Goal: Task Accomplishment & Management: Use online tool/utility

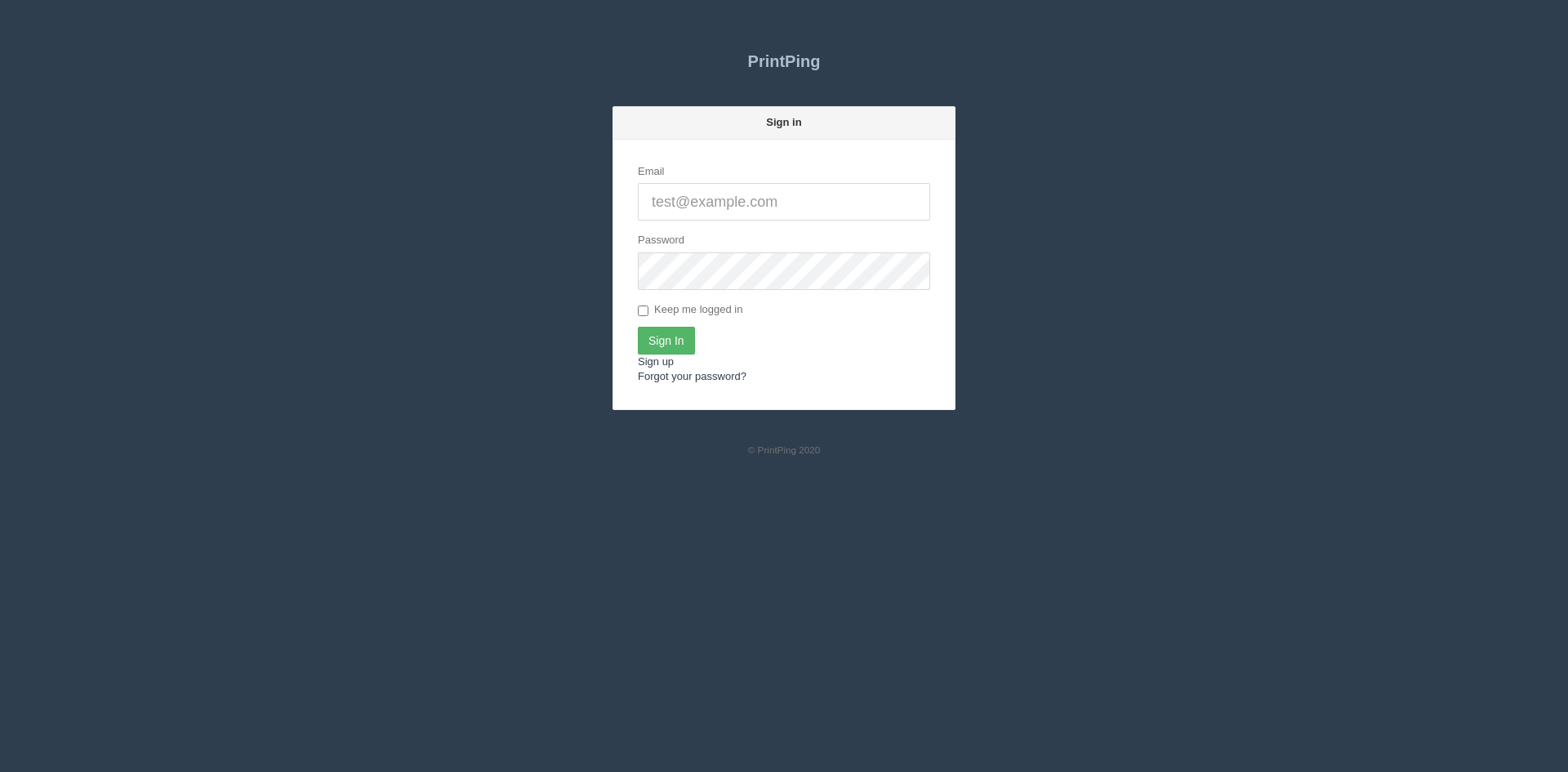
type input "[PERSON_NAME][EMAIL_ADDRESS][DOMAIN_NAME]"
click at [662, 342] on input "Sign In" at bounding box center [667, 341] width 57 height 28
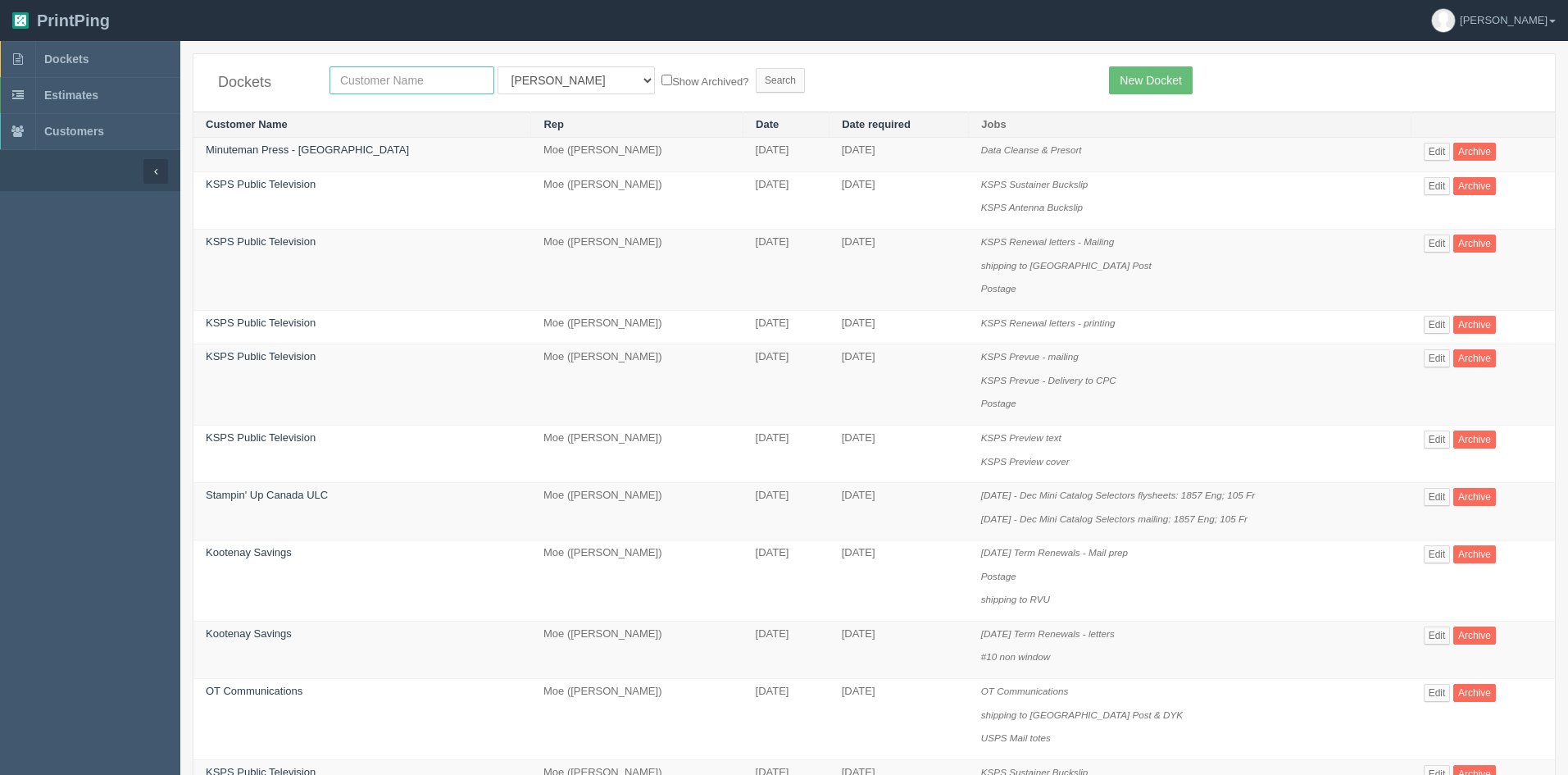
click at [398, 78] on input "text" at bounding box center [412, 81] width 165 height 28
type input "alberta cont"
drag, startPoint x: 527, startPoint y: 78, endPoint x: 528, endPoint y: 87, distance: 9.1
click at [527, 78] on select "All Users Ali Ali Test 1 Aly Amy Ankit Arif Brandon Dan France Greg Jim Mark Ma…" at bounding box center [576, 81] width 157 height 28
select select
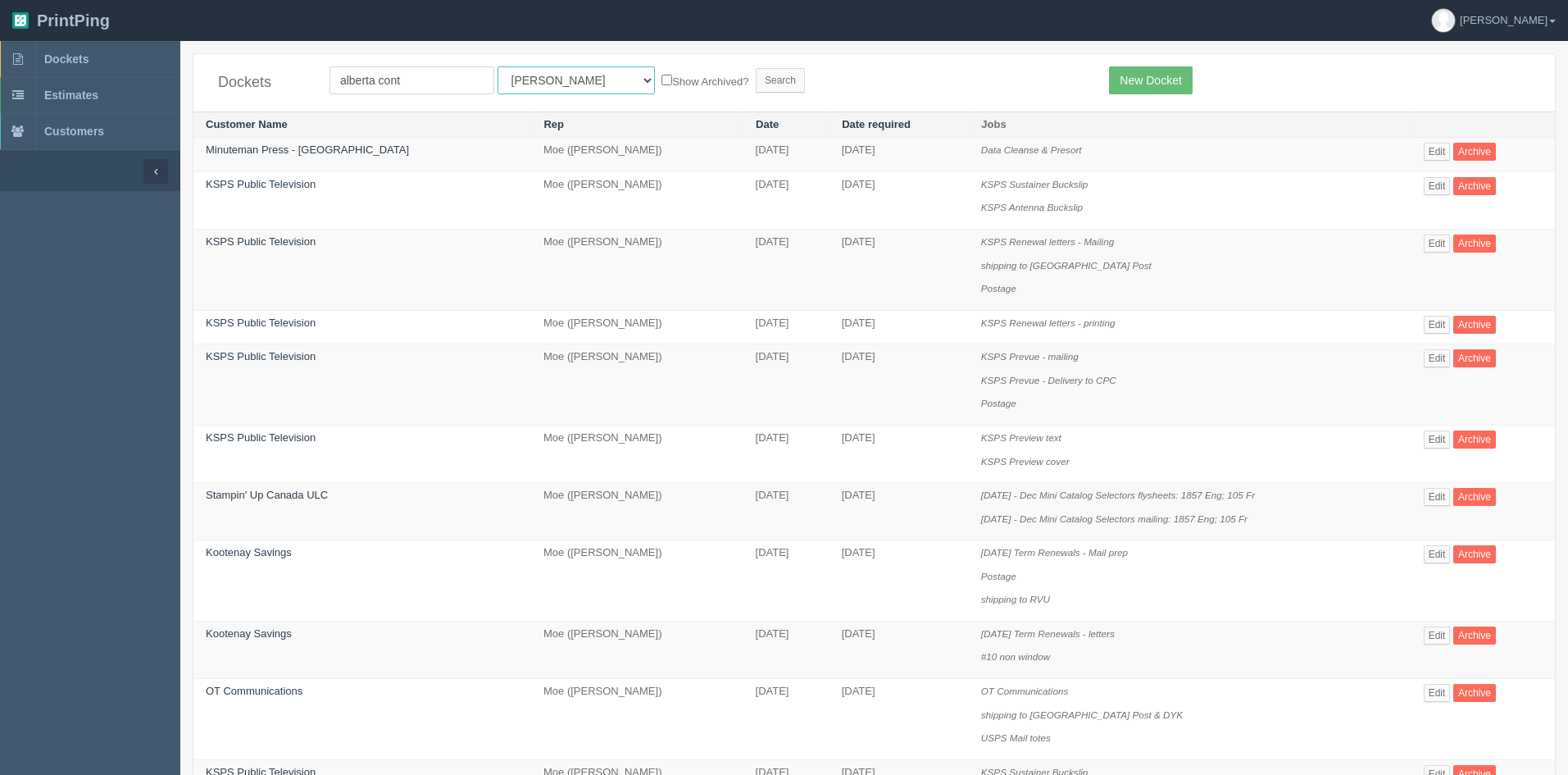
click at [498, 67] on select "All Users [PERSON_NAME] Test 1 [PERSON_NAME] [PERSON_NAME] [PERSON_NAME] France…" at bounding box center [576, 81] width 157 height 28
click at [756, 76] on input "Search" at bounding box center [781, 81] width 49 height 25
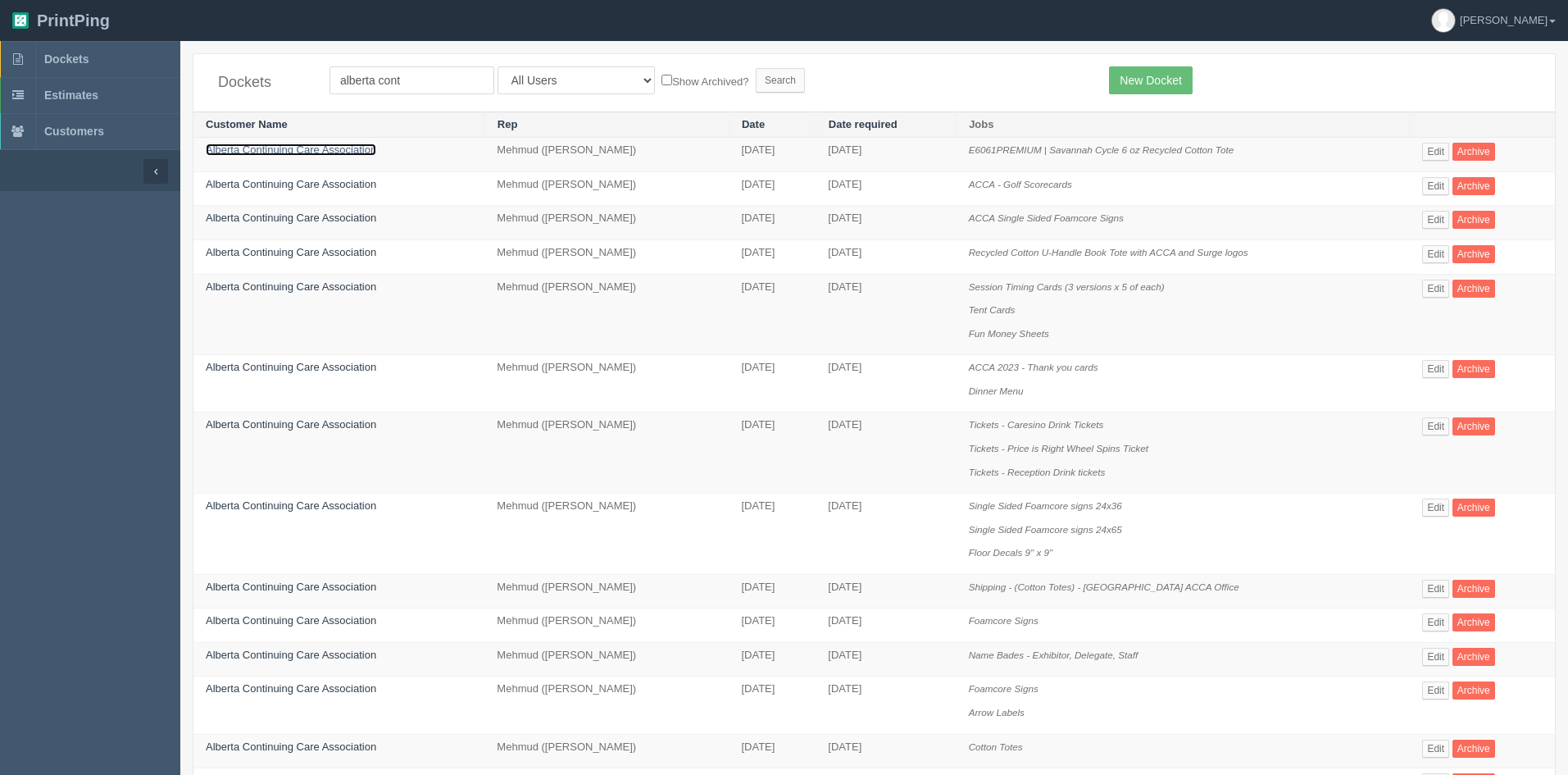
click at [256, 152] on link "Alberta Continuing Care Association" at bounding box center [291, 149] width 171 height 12
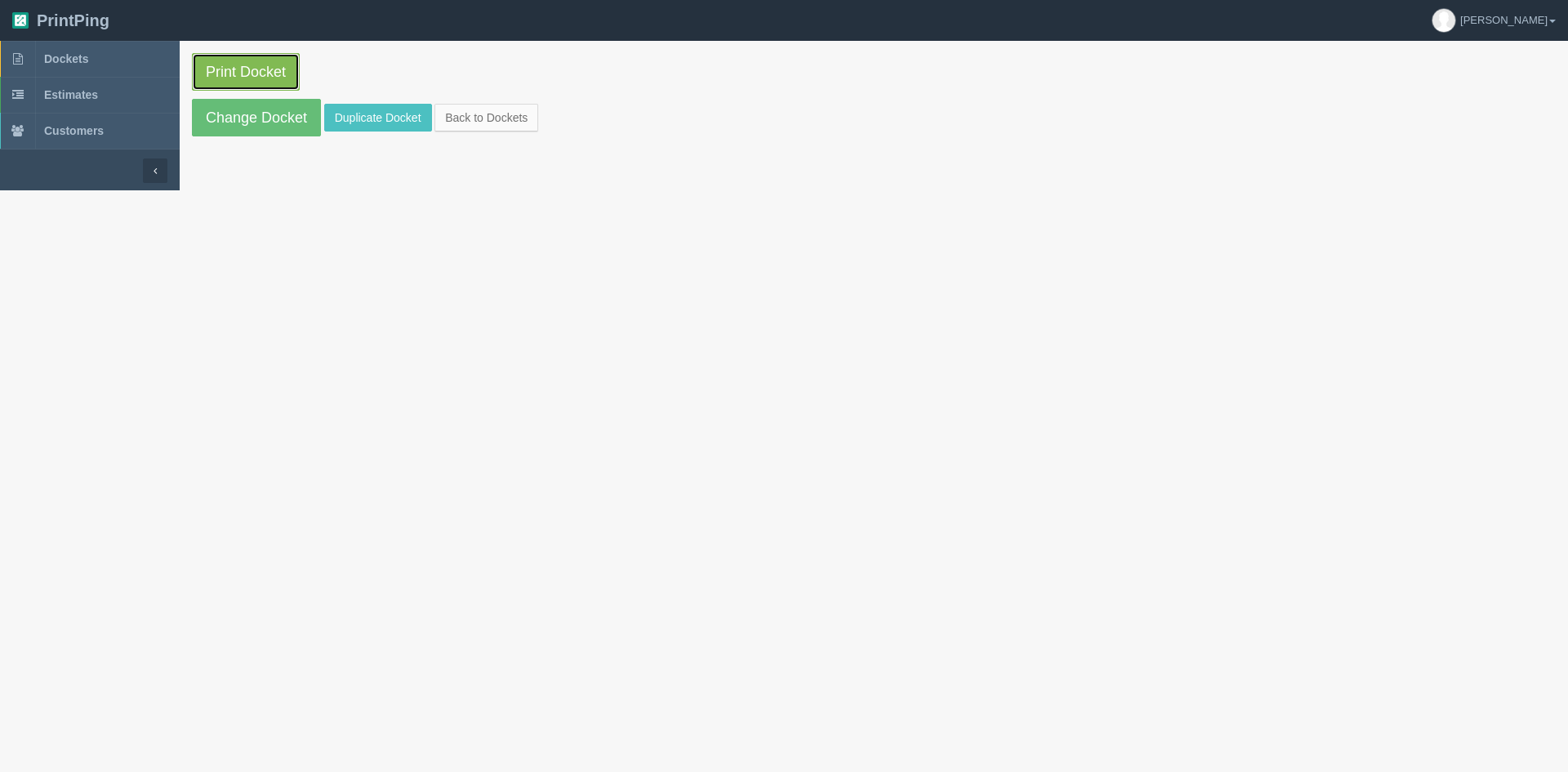
click at [271, 72] on link "Print Docket" at bounding box center [246, 72] width 108 height 38
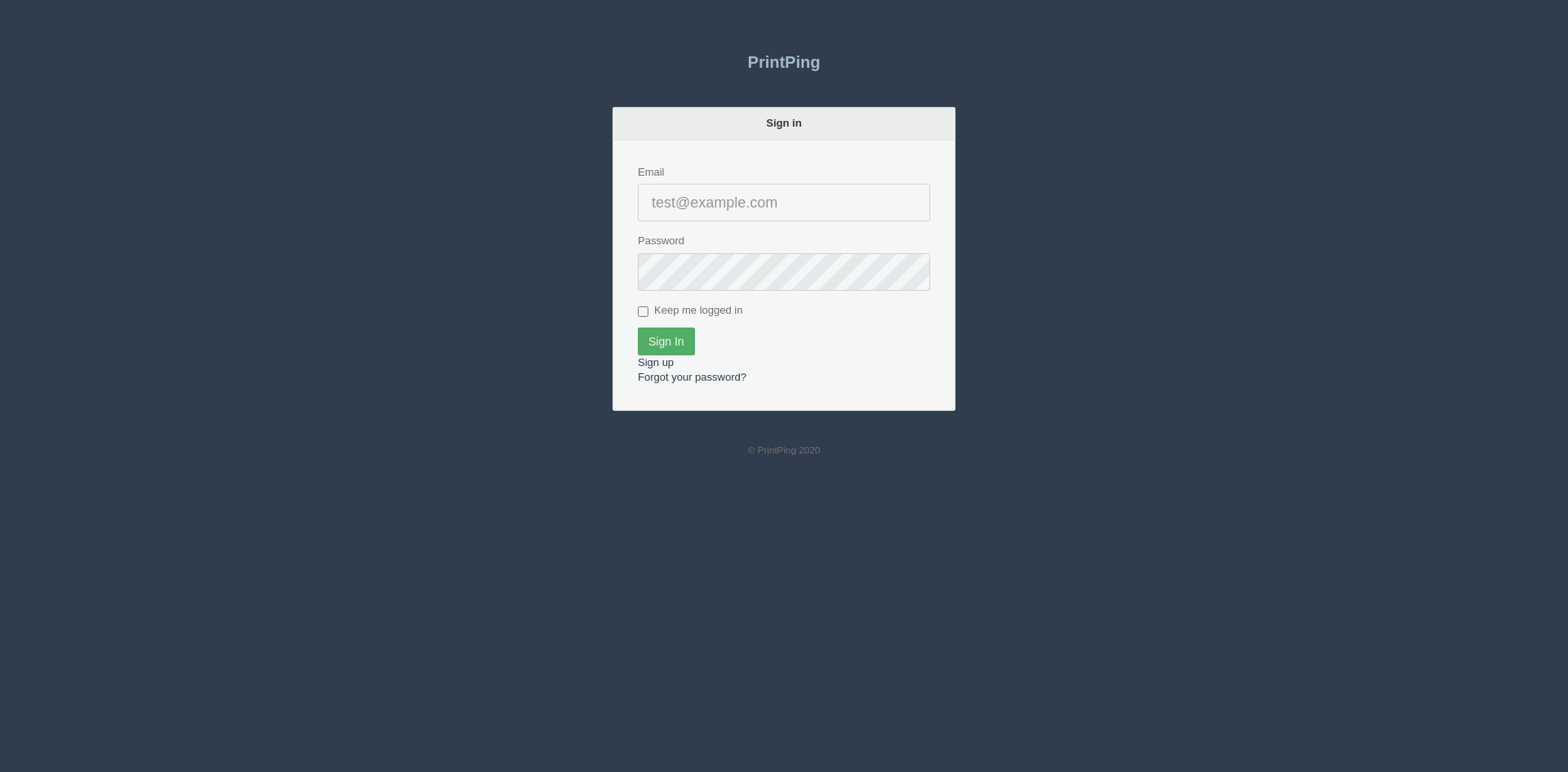
type input "[PERSON_NAME][EMAIL_ADDRESS][DOMAIN_NAME]"
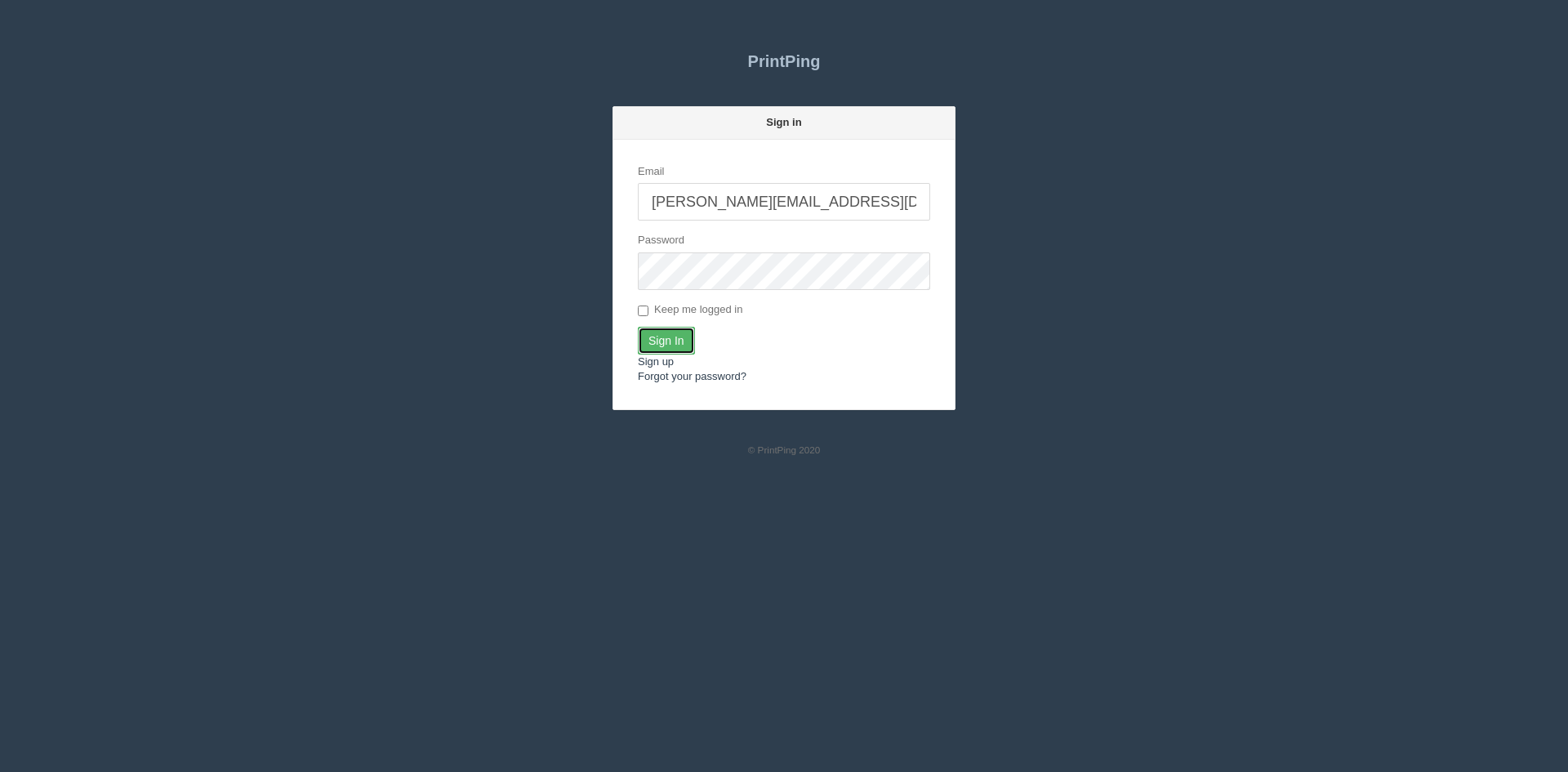
click at [655, 342] on input "Sign In" at bounding box center [667, 341] width 57 height 28
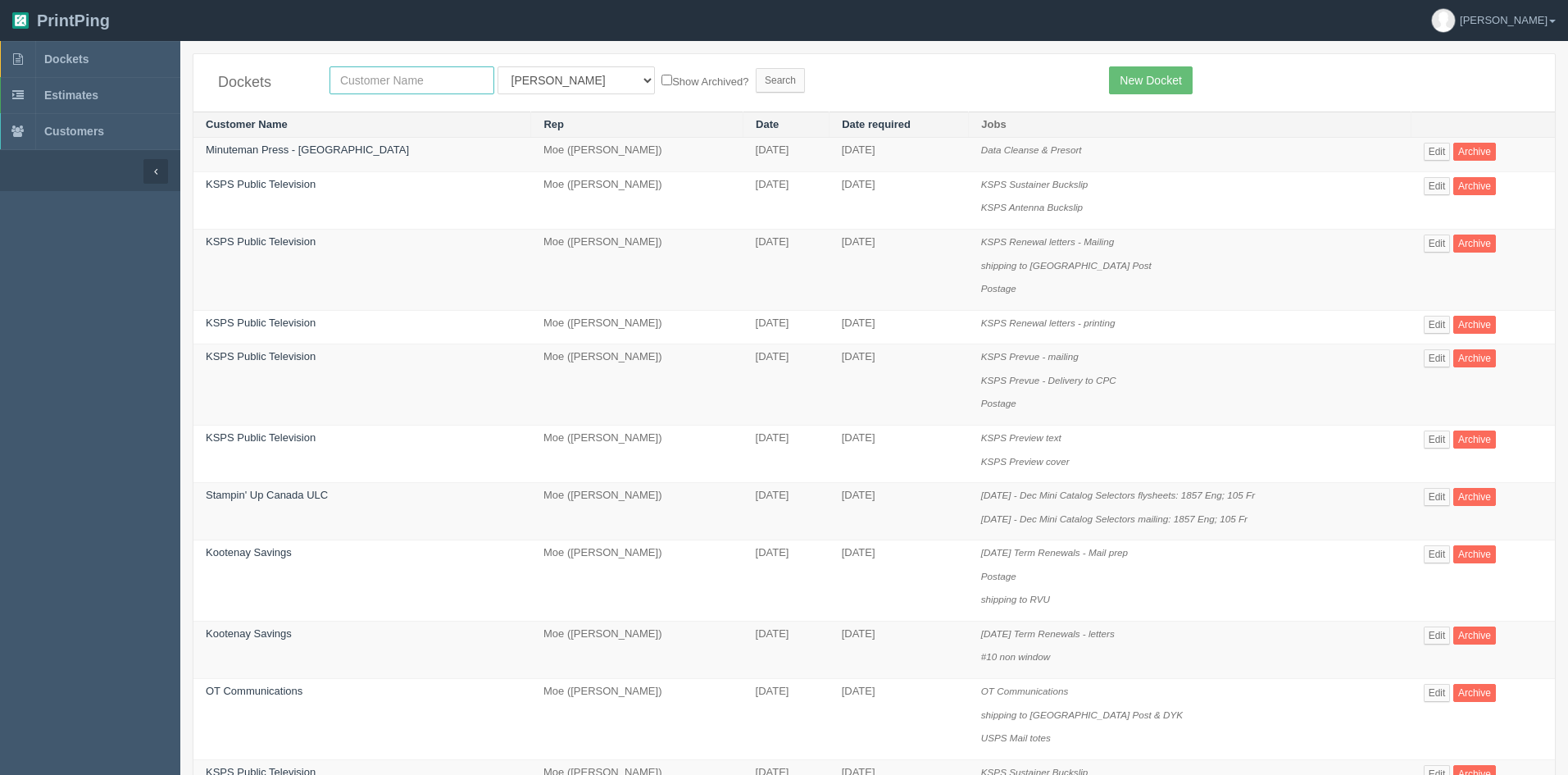
click at [413, 81] on input "text" at bounding box center [412, 81] width 165 height 28
type input "fish cree"
click at [556, 80] on select "All Users Ali Ali Test 1 Aly Amy Ankit Arif Brandon Dan France Greg Jim Mark Ma…" at bounding box center [576, 81] width 157 height 28
select select
click at [498, 67] on select "All Users Ali Ali Test 1 Aly Amy Ankit Arif Brandon Dan France Greg Jim Mark Ma…" at bounding box center [576, 81] width 157 height 28
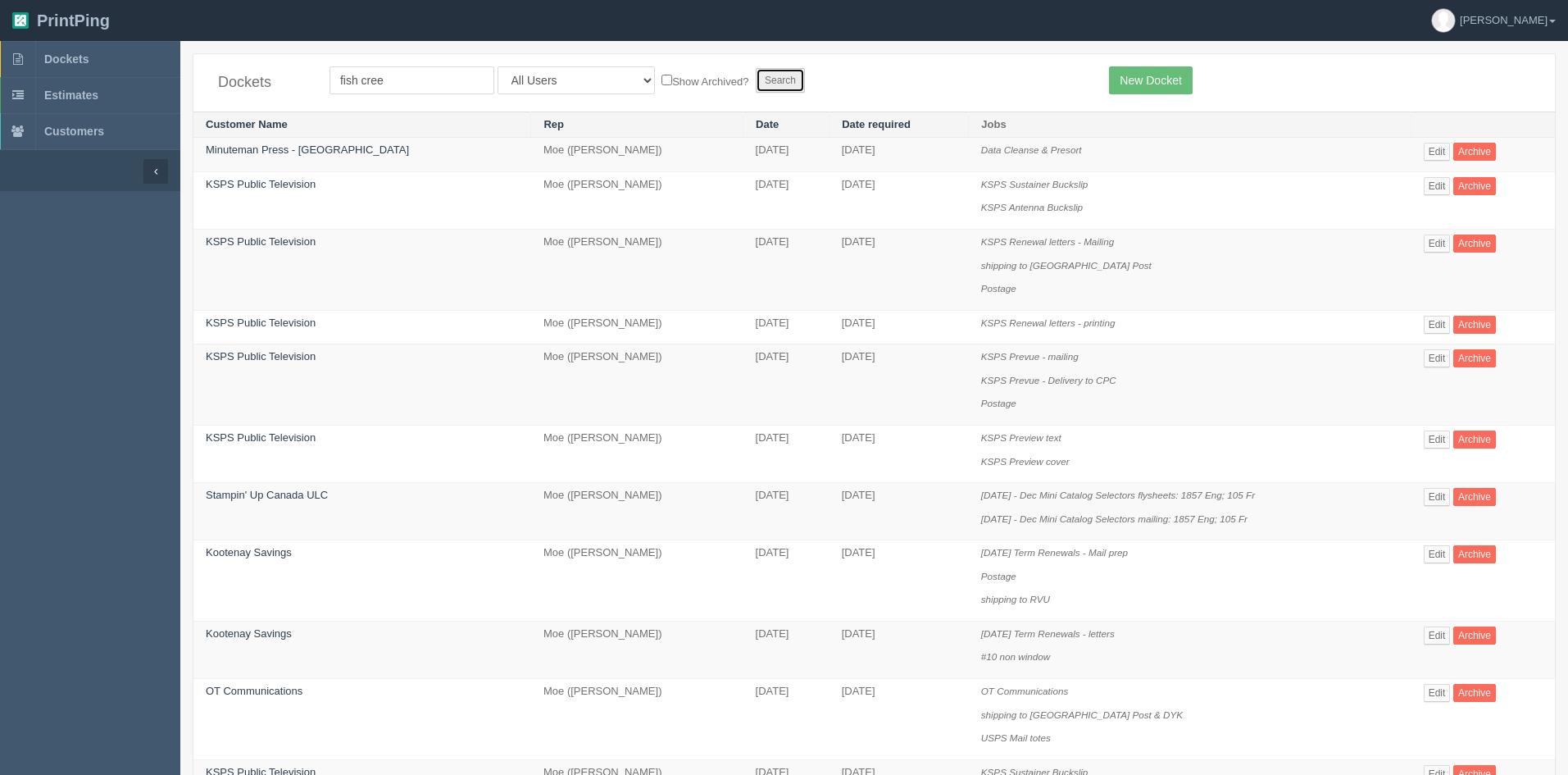
click at [756, 78] on input "Search" at bounding box center [781, 81] width 49 height 25
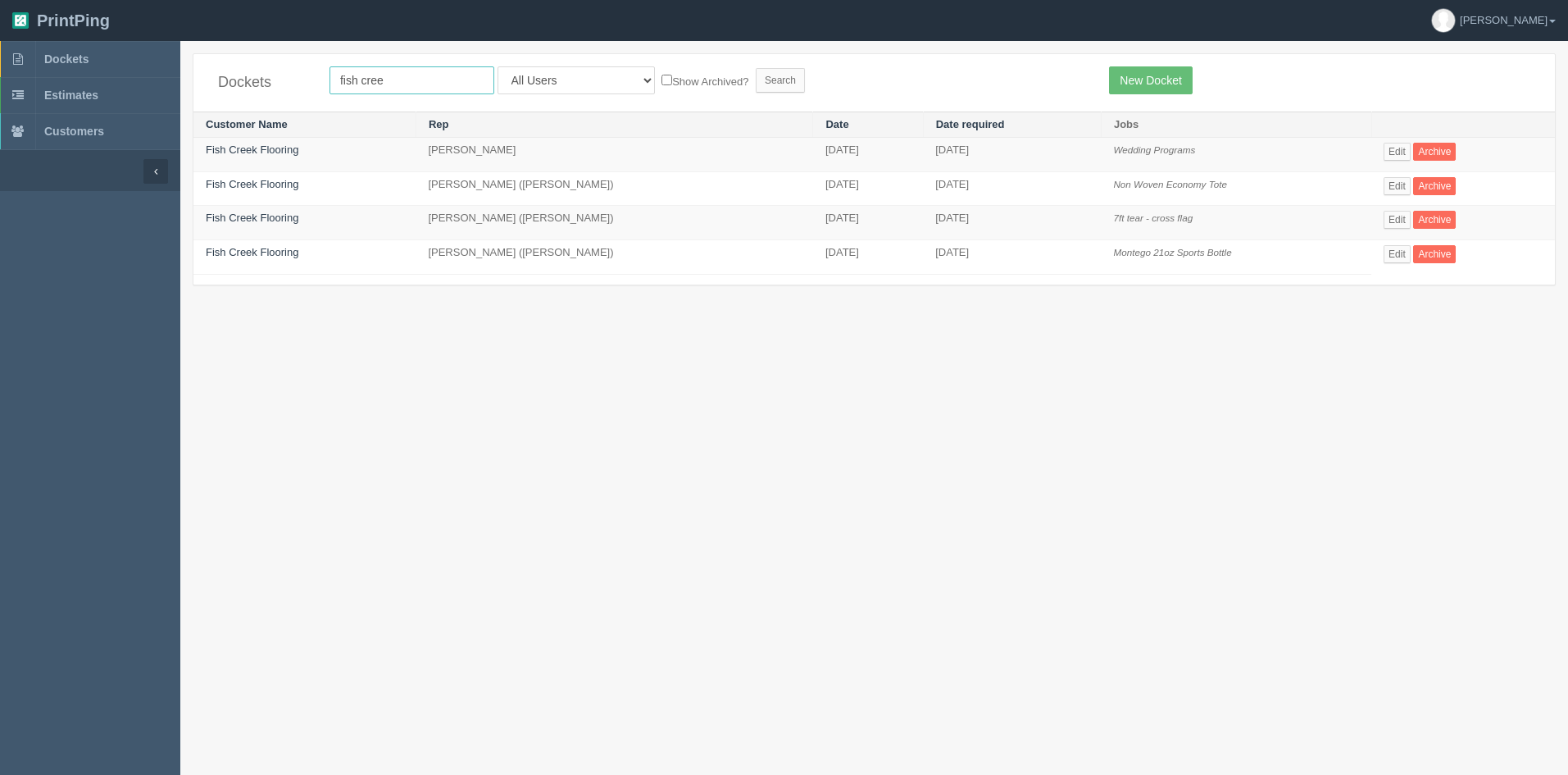
click at [405, 83] on input "fish cree" at bounding box center [412, 81] width 165 height 28
drag, startPoint x: 410, startPoint y: 78, endPoint x: 242, endPoint y: 52, distance: 170.0
click at [242, 52] on section "Dockets fish cree All Users [PERSON_NAME] Test 1 [PERSON_NAME] [PERSON_NAME] [P…" at bounding box center [874, 177] width 1387 height 273
type input "flooring"
click at [756, 78] on input "Search" at bounding box center [781, 81] width 49 height 25
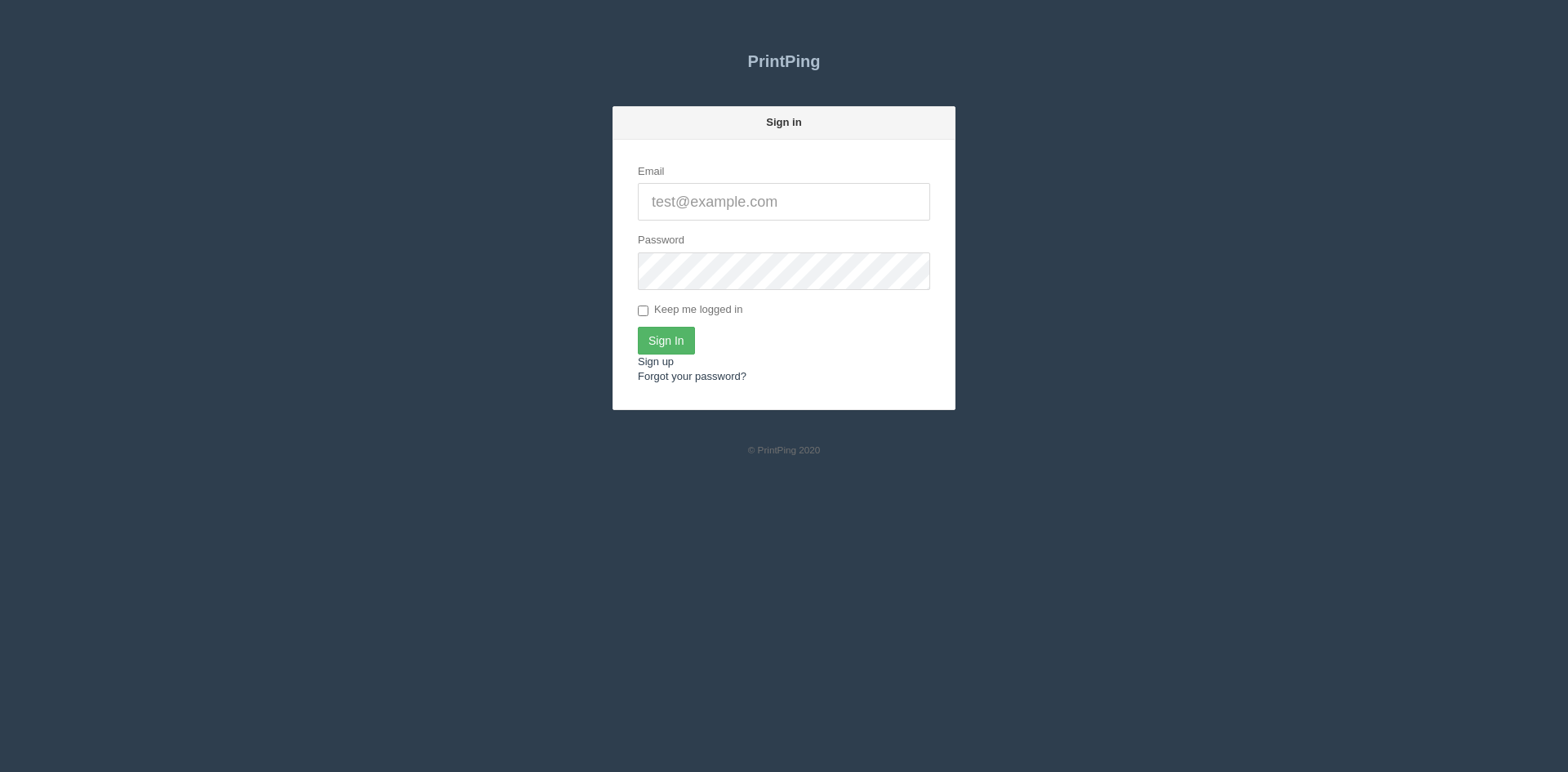
type input "[PERSON_NAME][EMAIL_ADDRESS][DOMAIN_NAME]"
click at [648, 337] on input "Sign In" at bounding box center [667, 341] width 57 height 28
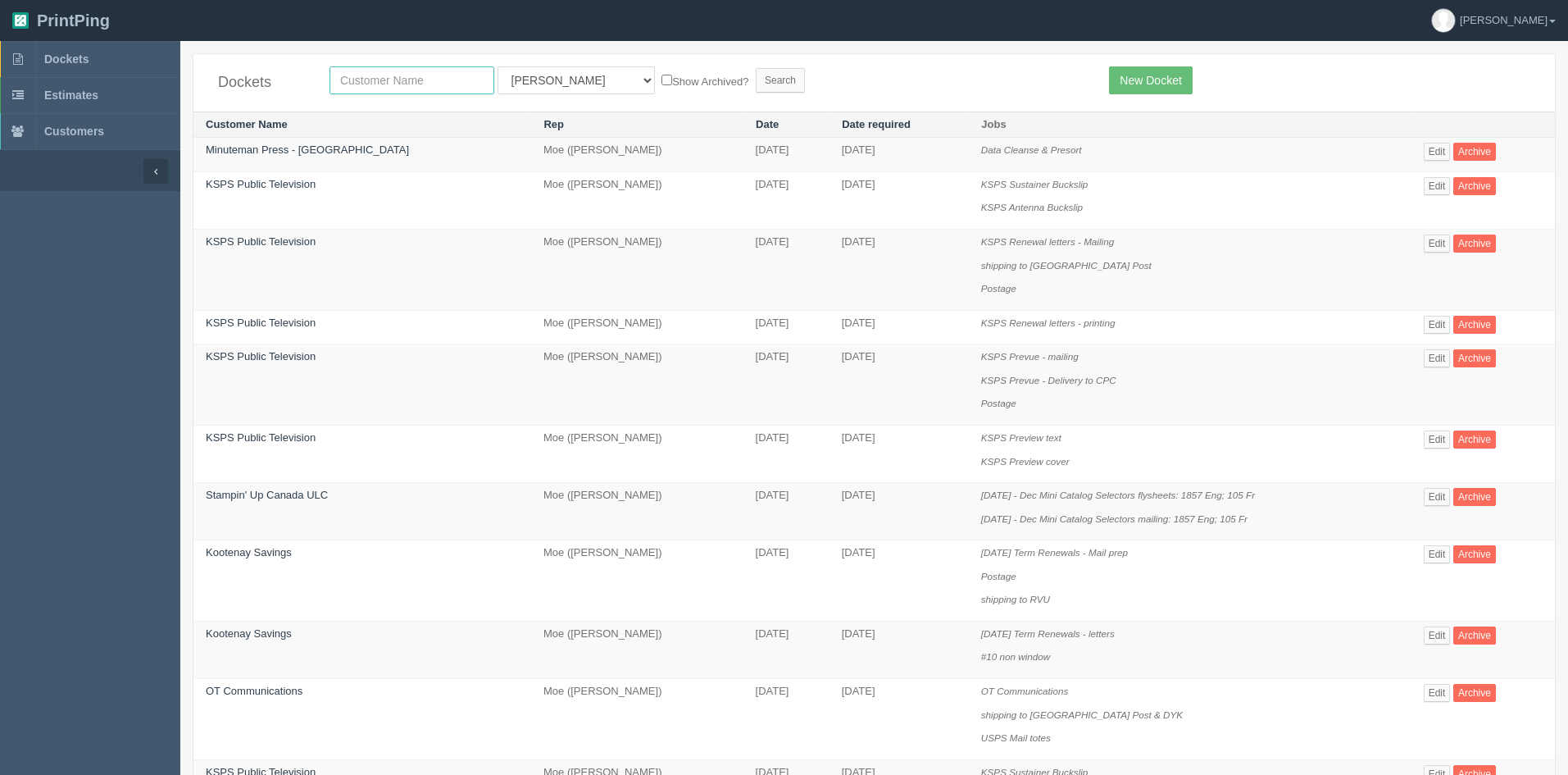
click at [408, 79] on input "text" at bounding box center [412, 81] width 165 height 28
type input "glenbow"
click at [568, 82] on select "All Users Ali Ali Test 1 Aly Amy Ankit Arif Brandon Dan France Greg Jim Mark Ma…" at bounding box center [576, 81] width 157 height 28
select select
click at [498, 67] on select "All Users Ali Ali Test 1 Aly Amy Ankit Arif Brandon Dan France Greg Jim Mark Ma…" at bounding box center [576, 81] width 157 height 28
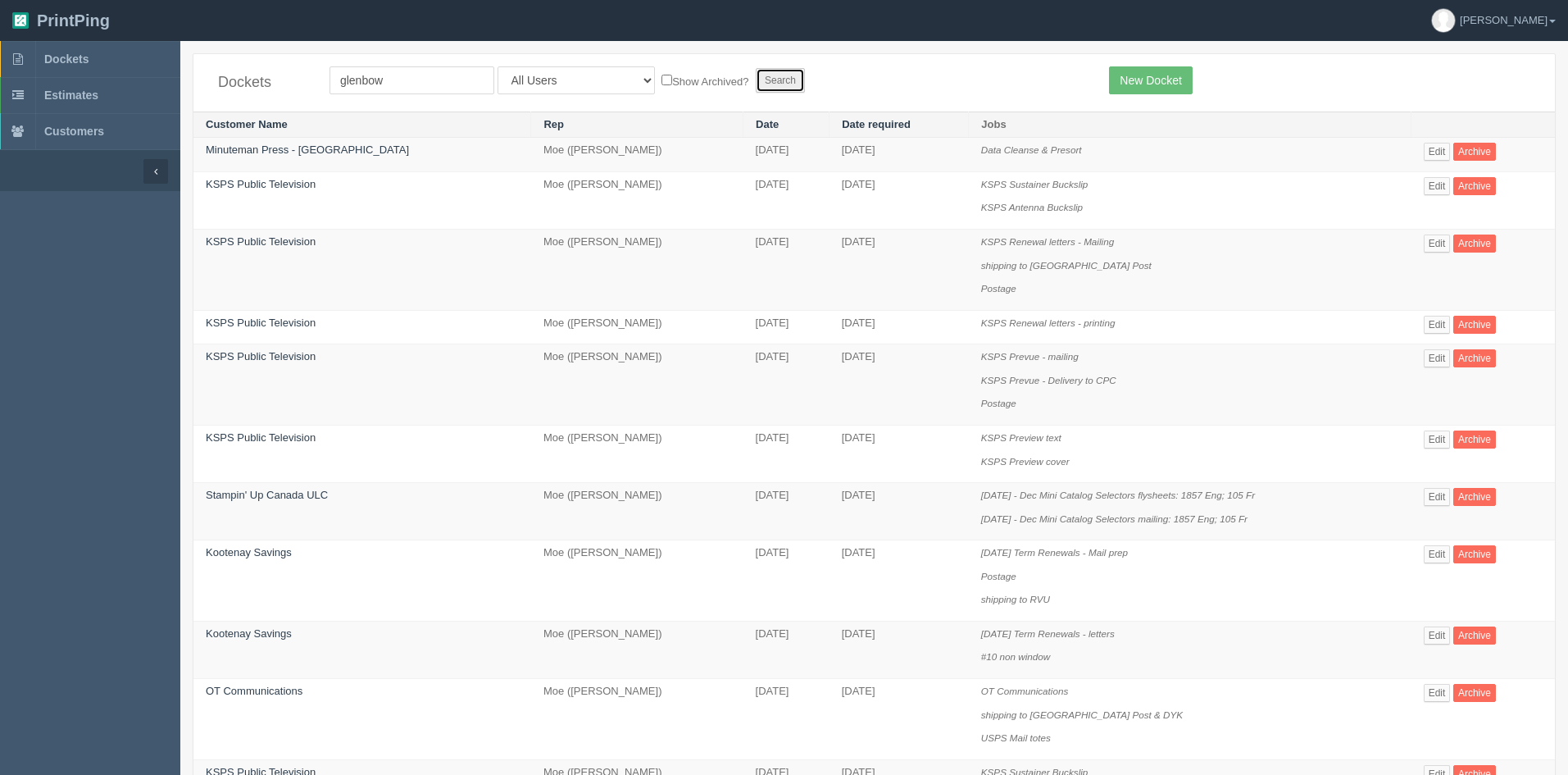
click at [756, 85] on input "Search" at bounding box center [781, 81] width 49 height 25
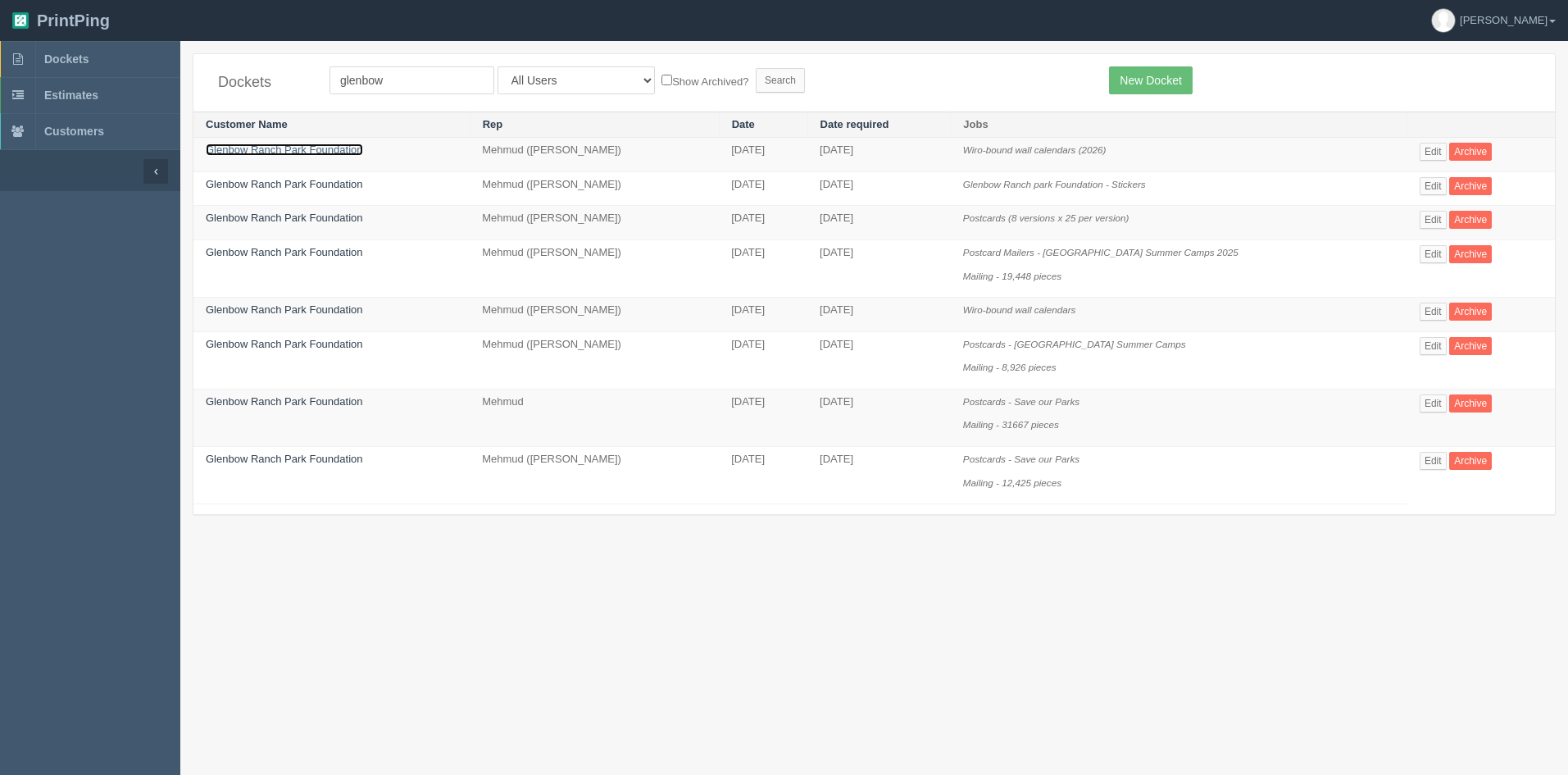
click at [312, 143] on link "Glenbow Ranch Park Foundation" at bounding box center [284, 149] width 157 height 12
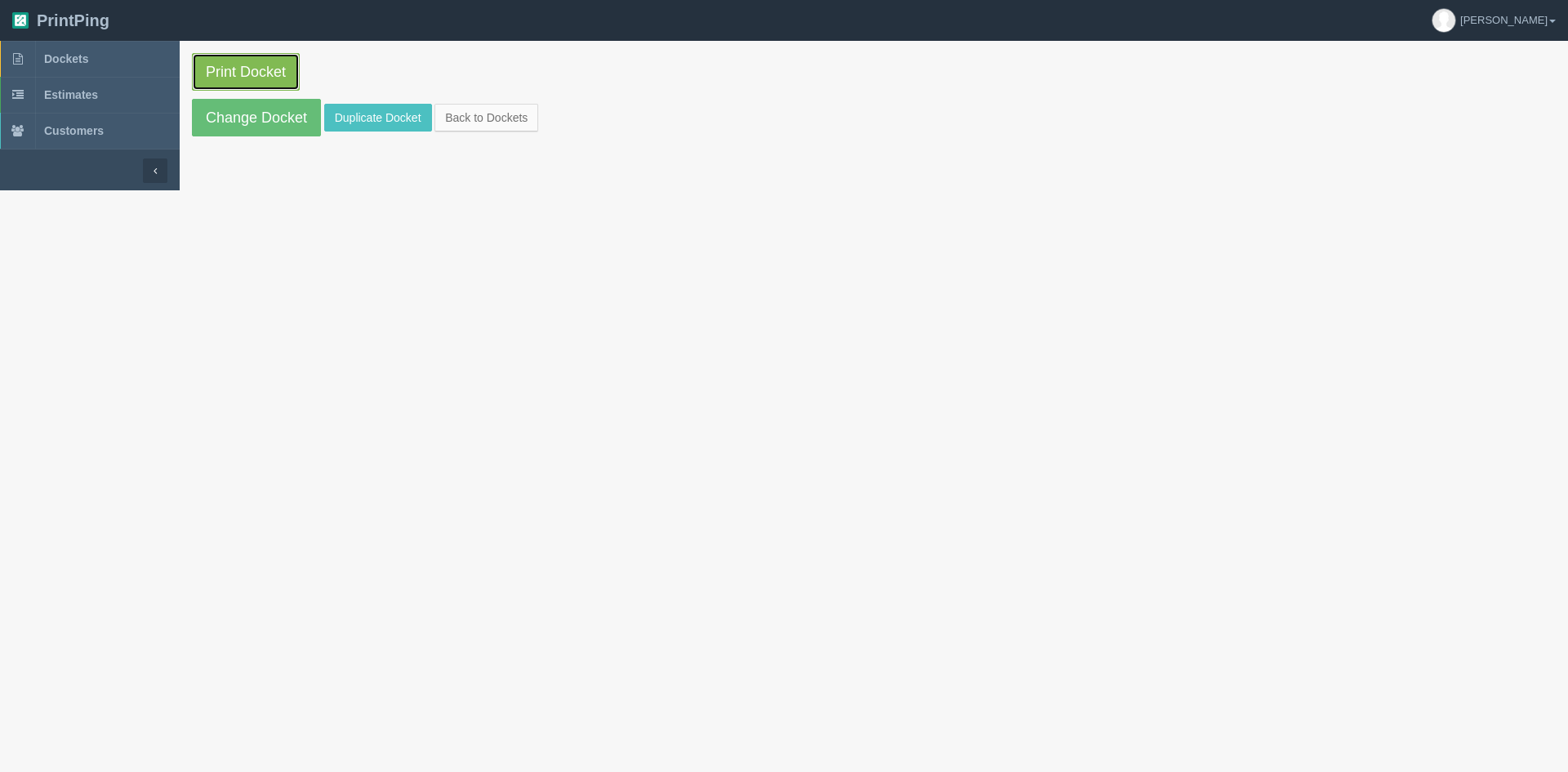
click at [255, 71] on link "Print Docket" at bounding box center [246, 72] width 108 height 38
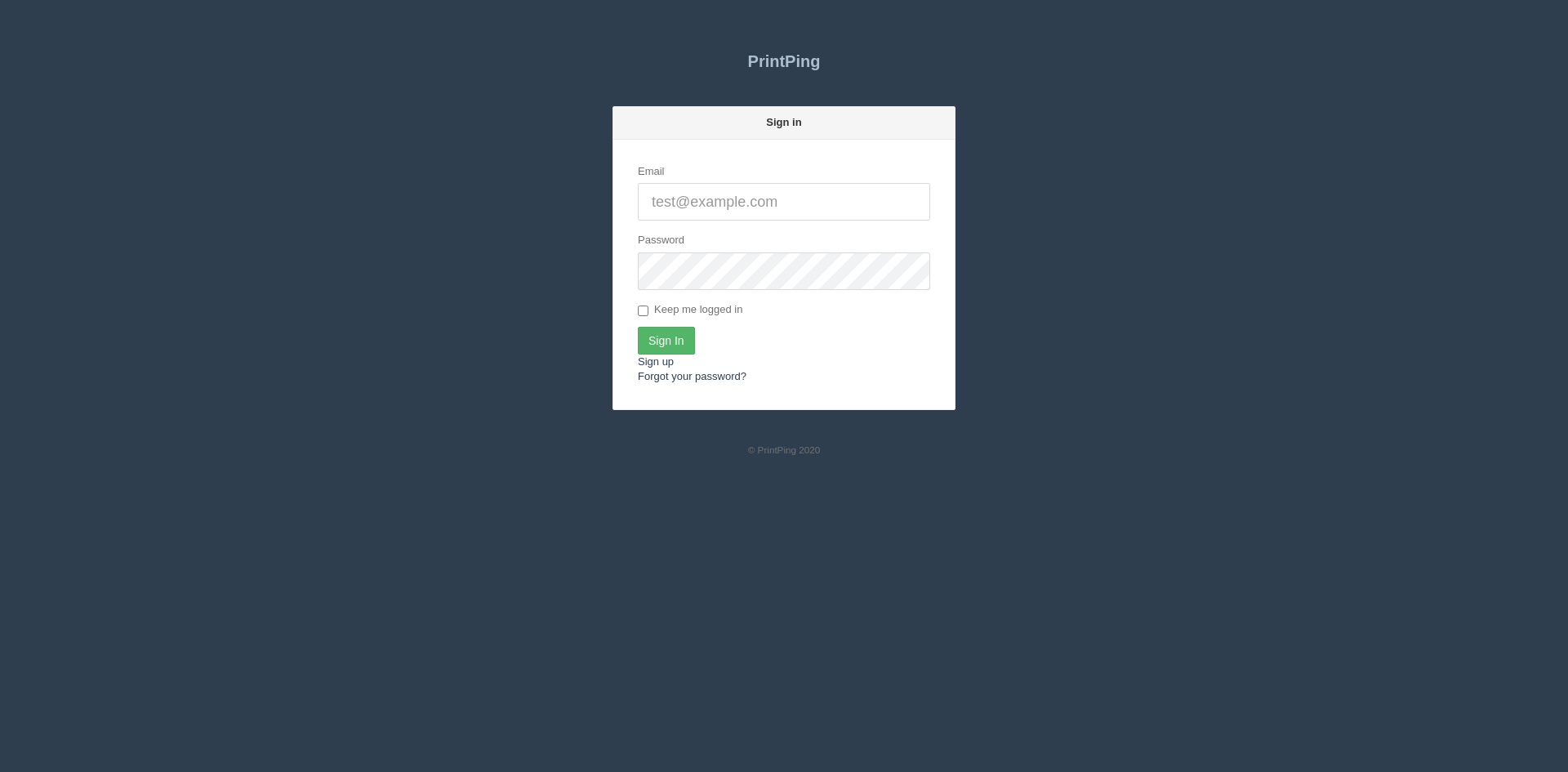
type input "[PERSON_NAME][EMAIL_ADDRESS][DOMAIN_NAME]"
click at [664, 334] on input "Sign In" at bounding box center [667, 341] width 57 height 28
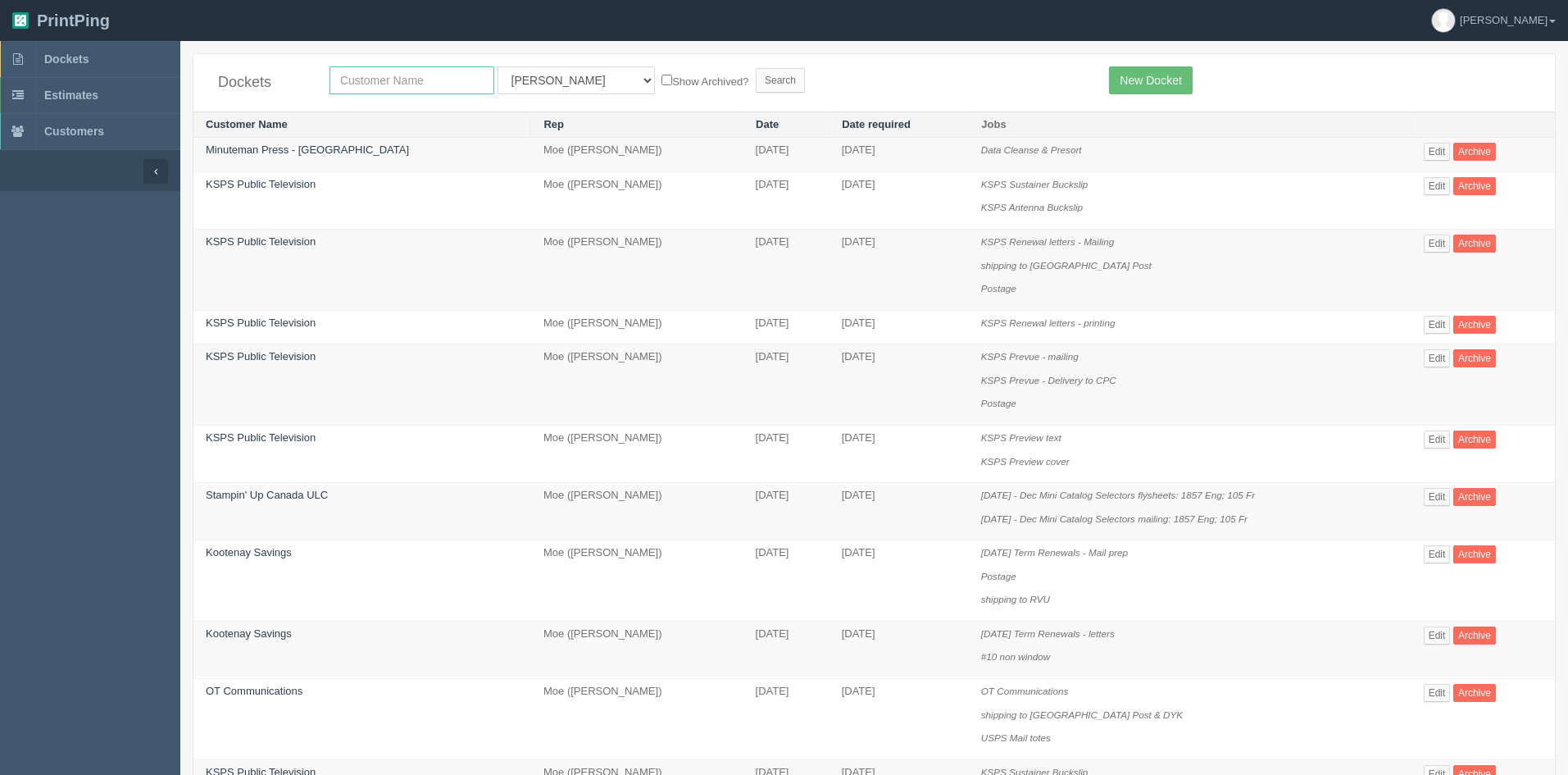
click at [420, 79] on input "text" at bounding box center [412, 81] width 165 height 28
type input "HOZAIF"
click at [513, 78] on select "All Users Ali Ali Test 1 Aly Amy Ankit Arif Brandon Dan France Greg Jim Mark Ma…" at bounding box center [576, 81] width 157 height 28
select select
click at [498, 67] on select "All Users Ali Ali Test 1 Aly Amy Ankit Arif Brandon Dan France Greg Jim Mark Ma…" at bounding box center [576, 81] width 157 height 28
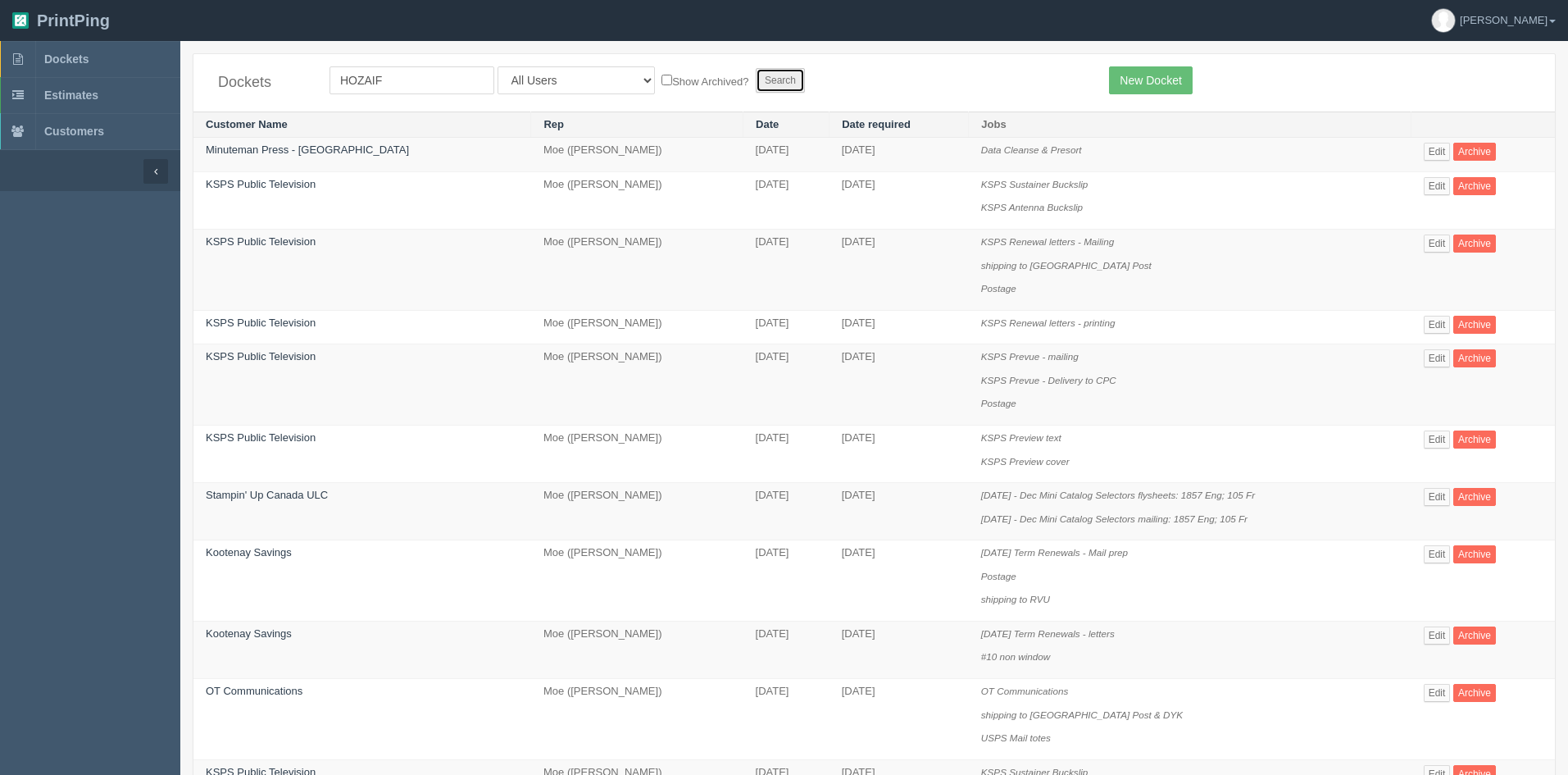
click at [756, 82] on input "Search" at bounding box center [781, 81] width 49 height 25
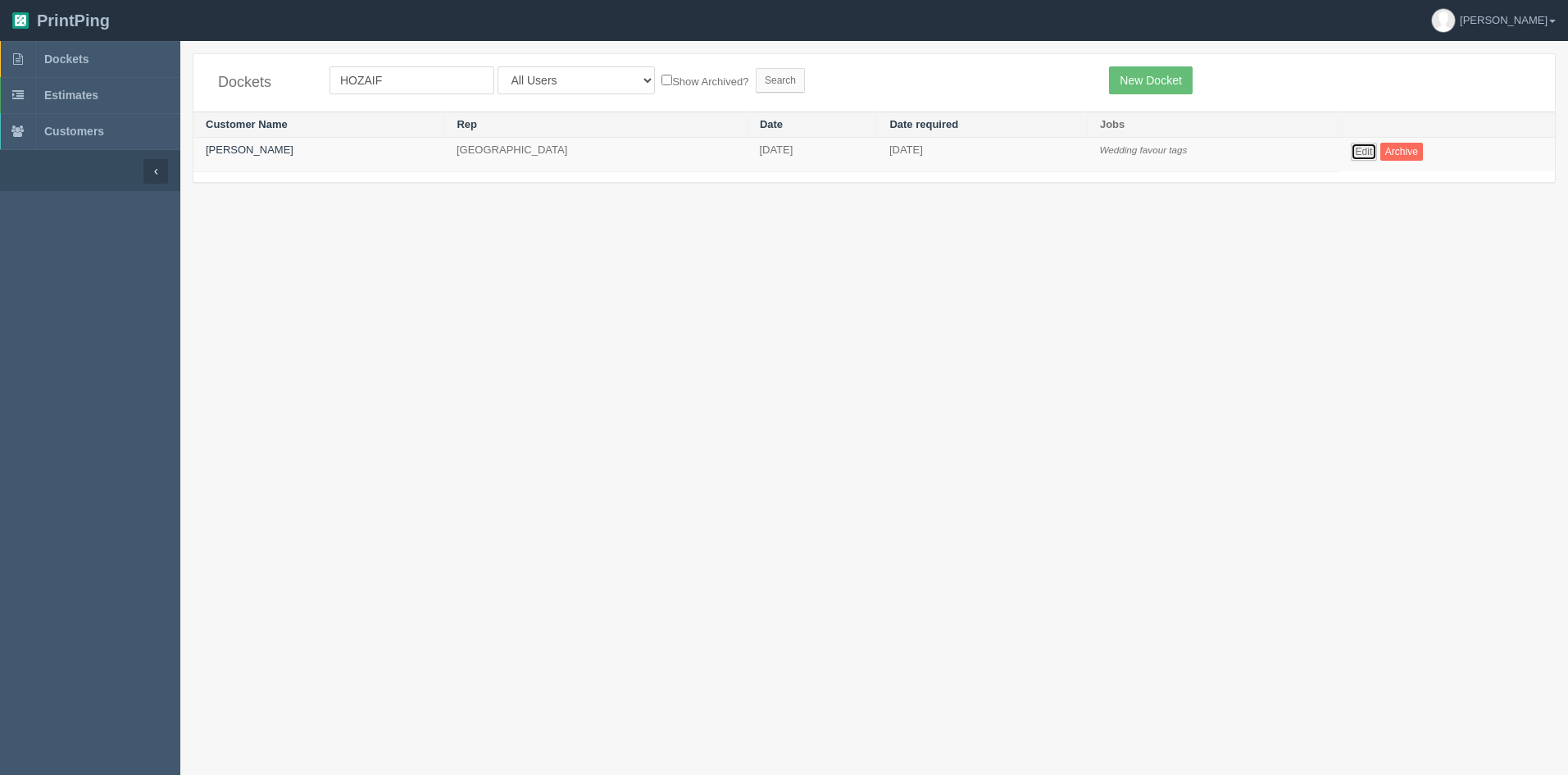
click at [1354, 150] on link "Edit" at bounding box center [1364, 152] width 27 height 18
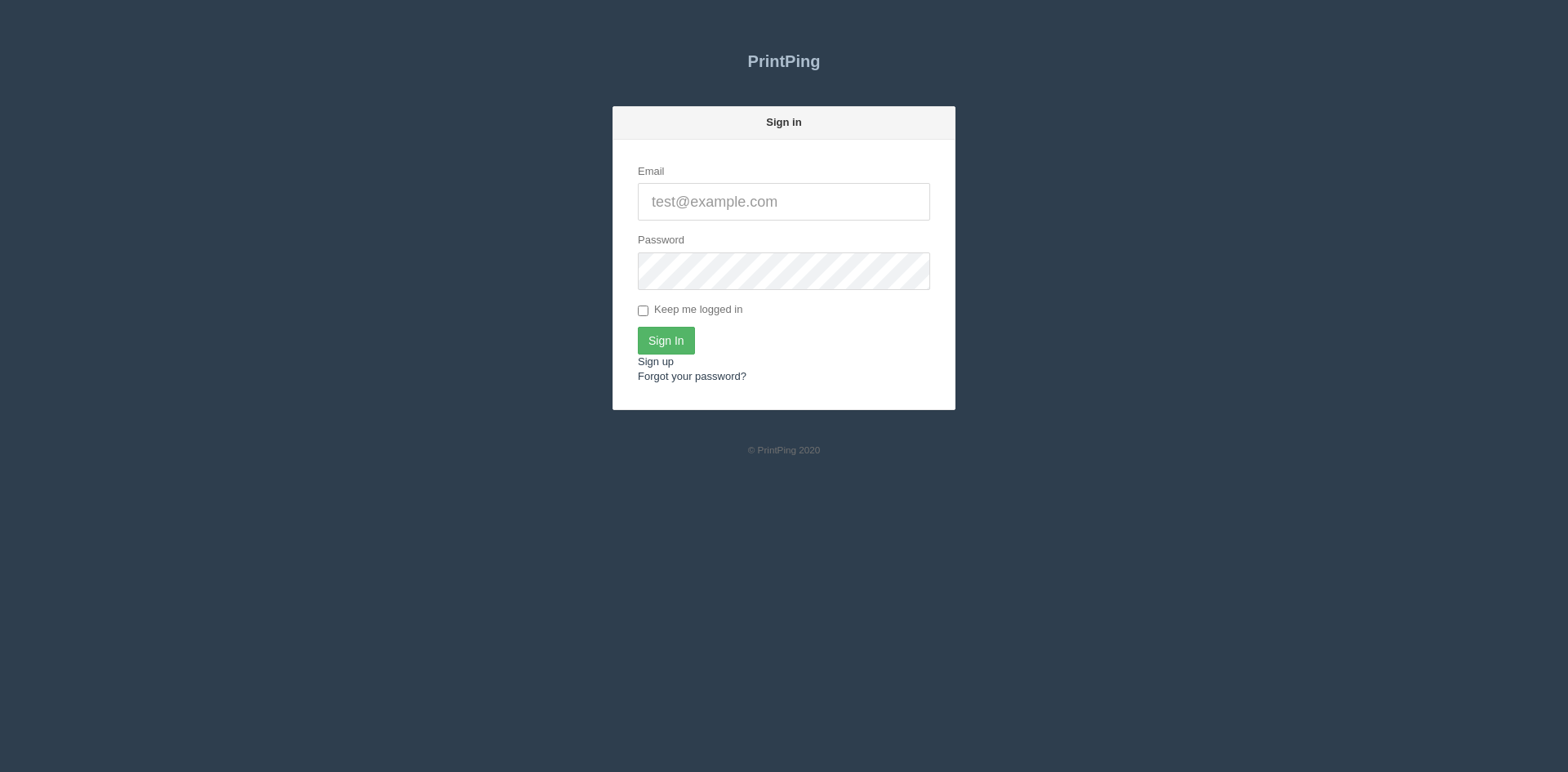
type input "[PERSON_NAME][EMAIL_ADDRESS][DOMAIN_NAME]"
click at [657, 338] on input "Sign In" at bounding box center [667, 341] width 57 height 28
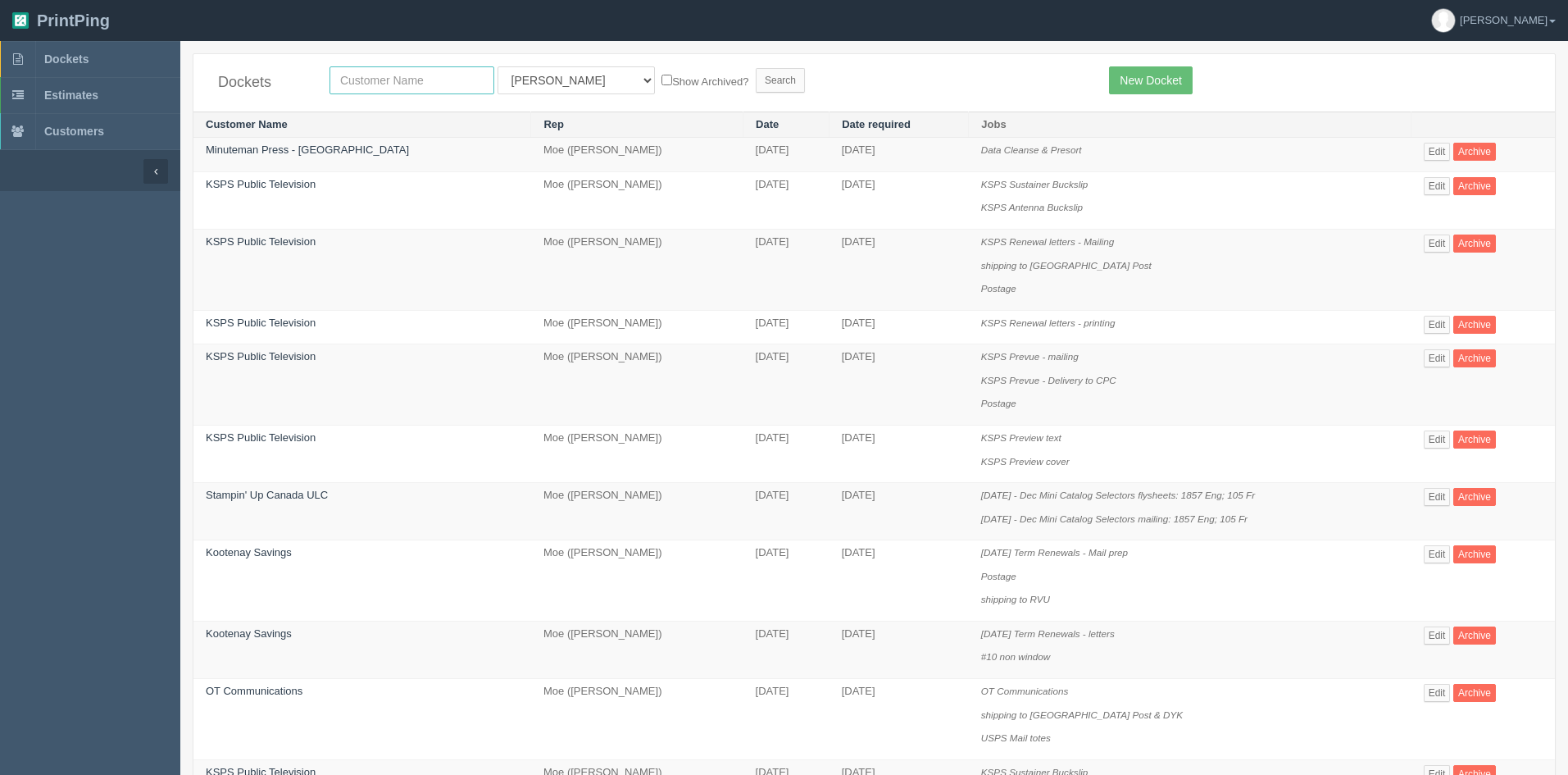
click at [400, 74] on input "text" at bounding box center [412, 81] width 165 height 28
type input "interior desi"
click at [528, 82] on select "All Users Ali Ali Test 1 Aly Amy Ankit Arif Brandon Dan France Greg Jim Mark Ma…" at bounding box center [576, 81] width 157 height 28
select select
click at [498, 67] on select "All Users Ali Ali Test 1 Aly Amy Ankit Arif Brandon Dan France Greg Jim Mark Ma…" at bounding box center [576, 81] width 157 height 28
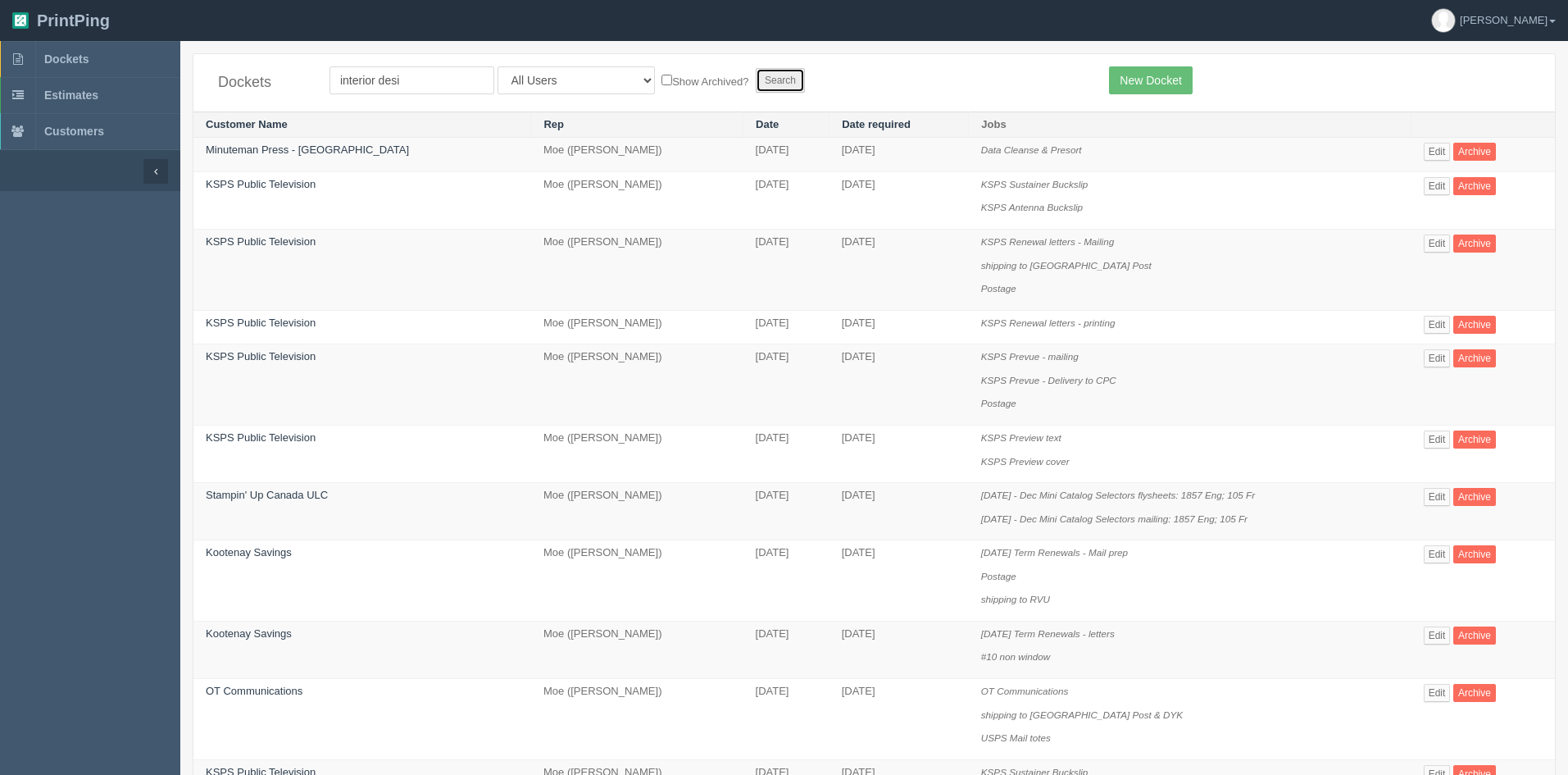
click at [756, 81] on input "Search" at bounding box center [781, 81] width 49 height 25
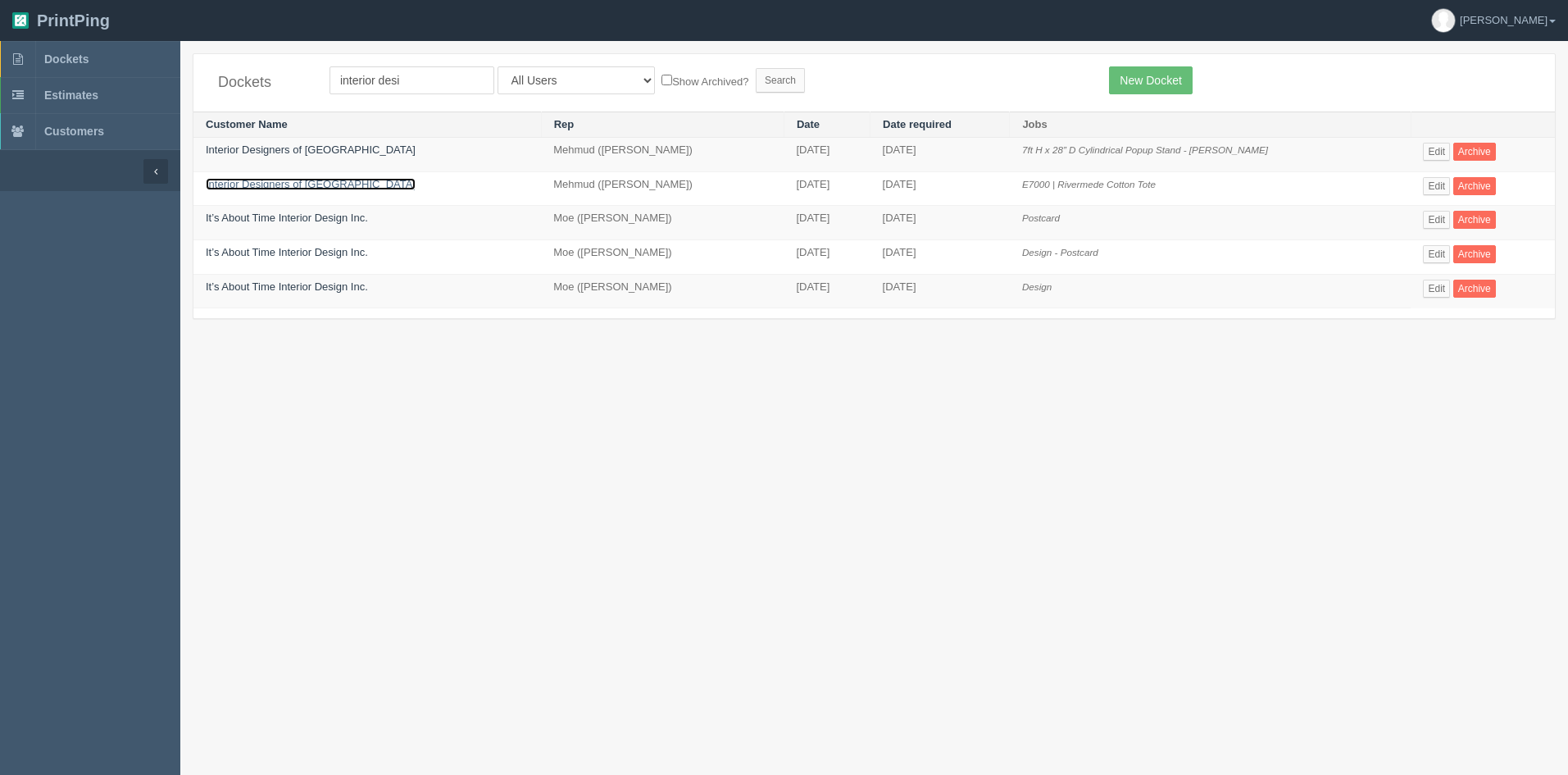
click at [302, 188] on link "Interior Designers of [GEOGRAPHIC_DATA]" at bounding box center [311, 184] width 210 height 12
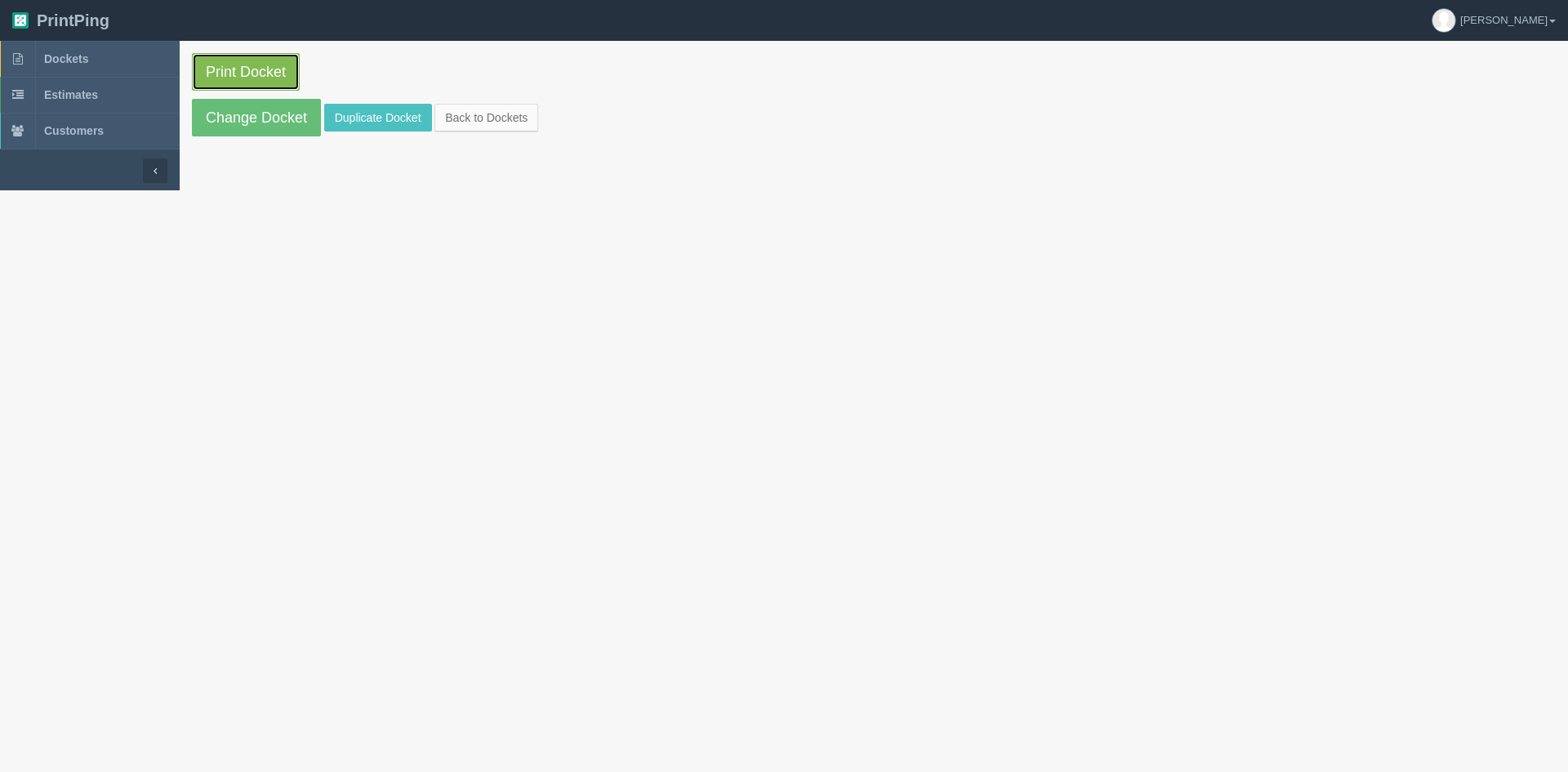
click at [239, 72] on link "Print Docket" at bounding box center [246, 72] width 108 height 38
